Goal: Subscribe to service/newsletter

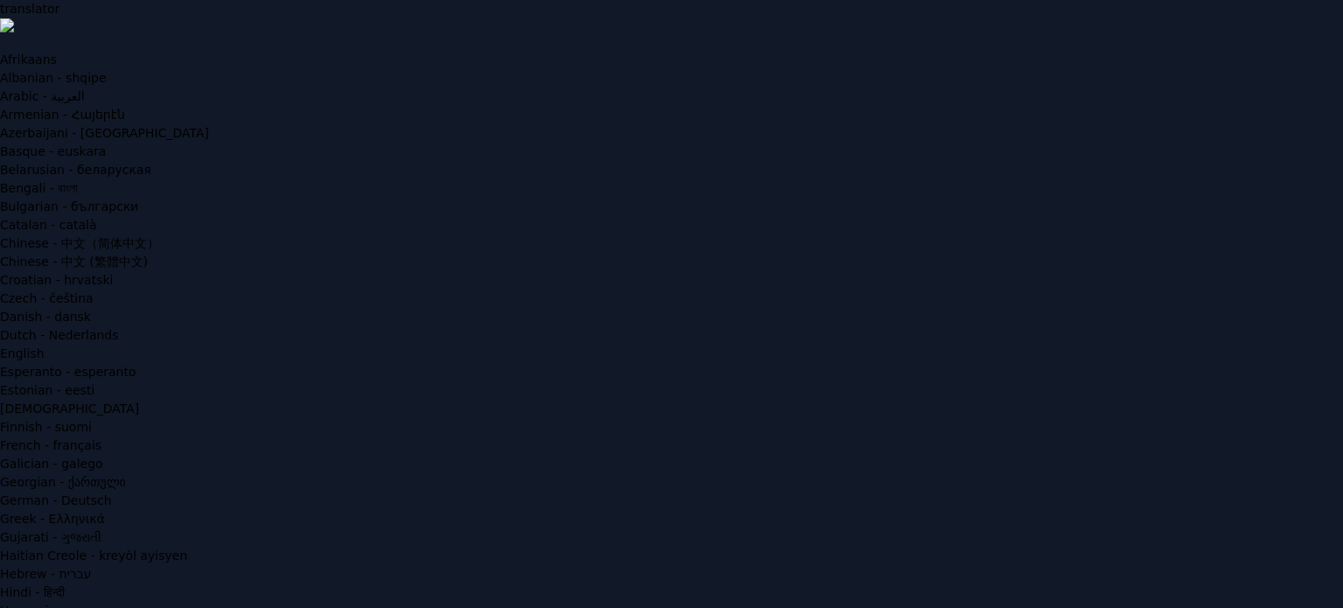
type input "**********"
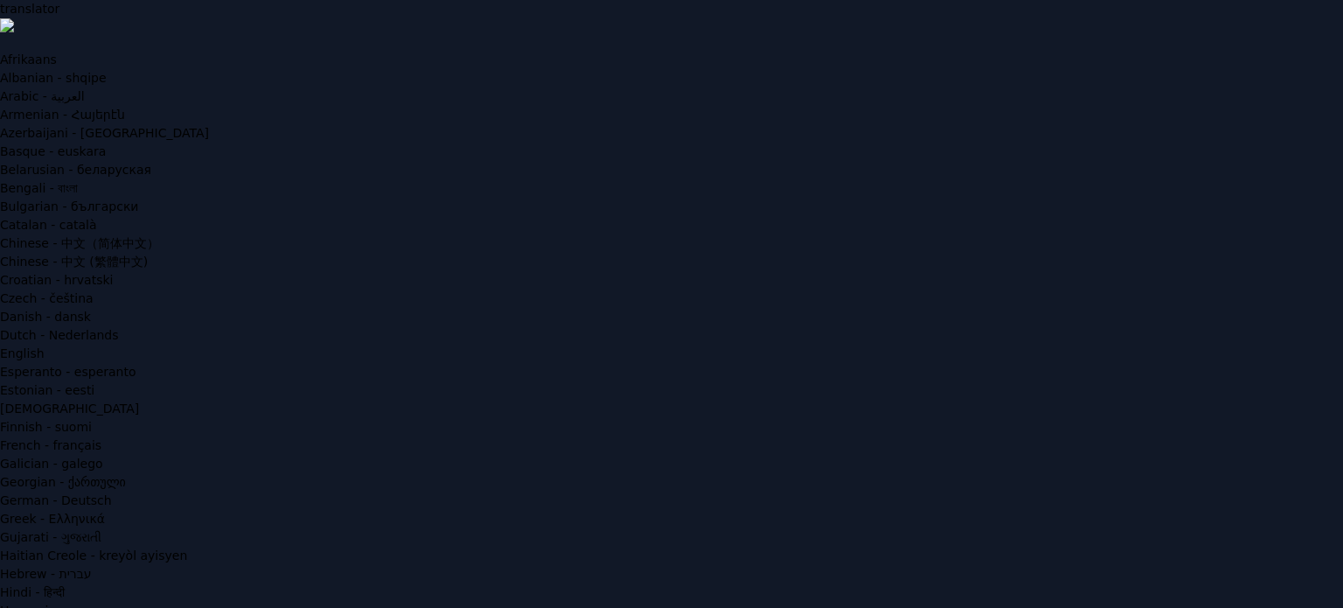
scroll to position [206, 0]
